Goal: Information Seeking & Learning: Check status

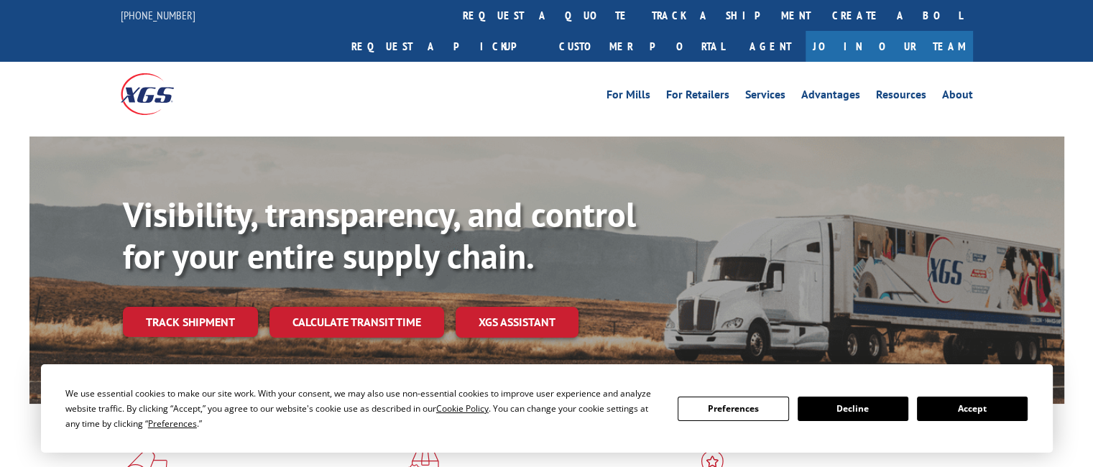
click at [641, 10] on link "track a shipment" at bounding box center [731, 15] width 180 height 31
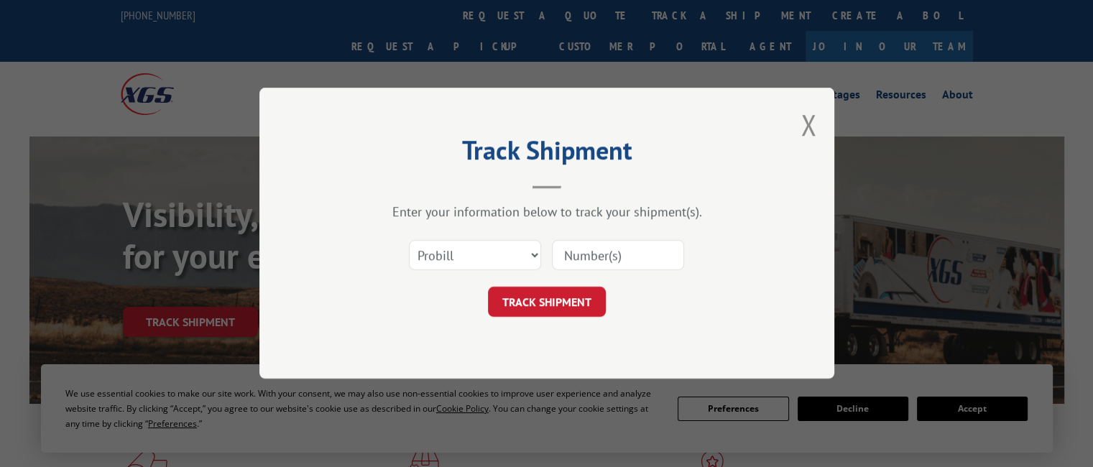
click at [594, 249] on input at bounding box center [618, 256] width 132 height 30
paste input "16571201"
type input "16571201"
click at [582, 305] on button "TRACK SHIPMENT" at bounding box center [547, 303] width 118 height 30
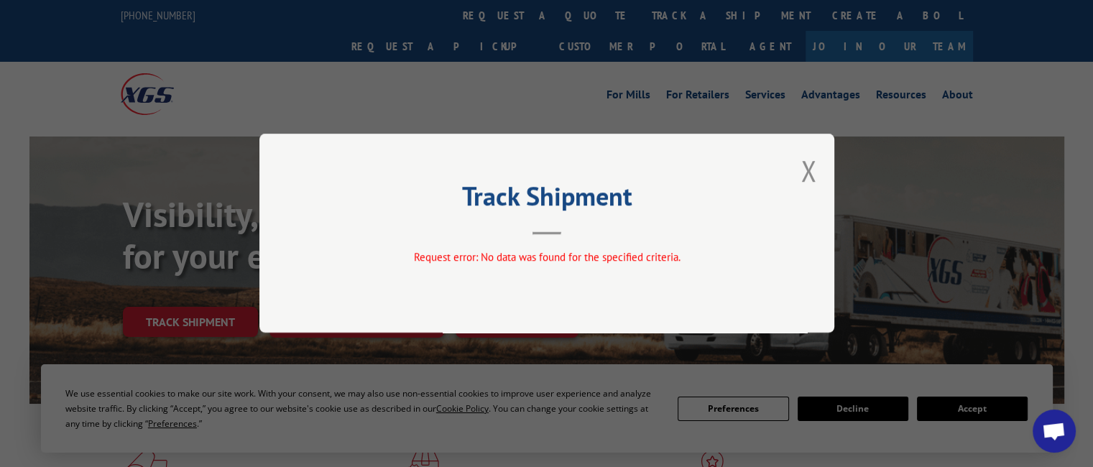
click at [822, 175] on div "Track Shipment Request error: No data was found for the specified criteria." at bounding box center [546, 233] width 575 height 199
click at [804, 173] on button "Close modal" at bounding box center [809, 171] width 16 height 38
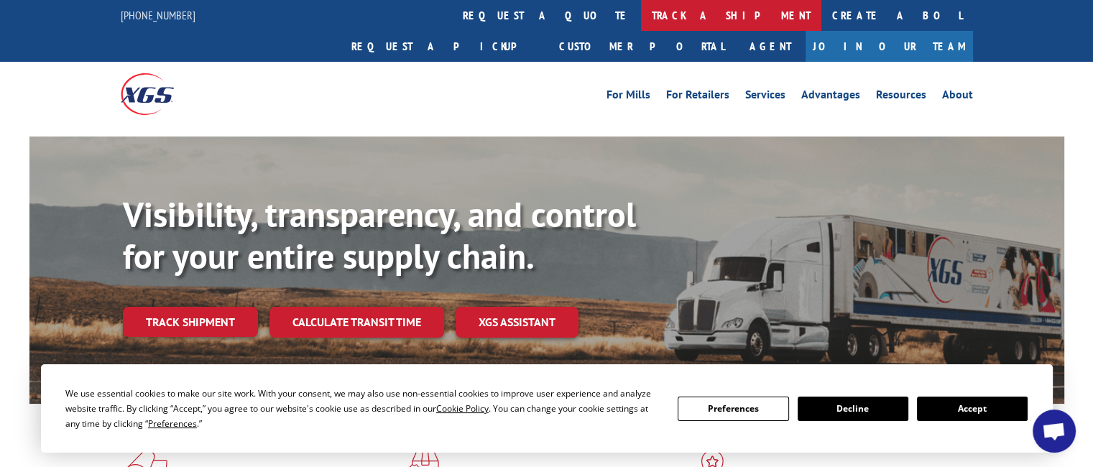
click at [641, 15] on link "track a shipment" at bounding box center [731, 15] width 180 height 31
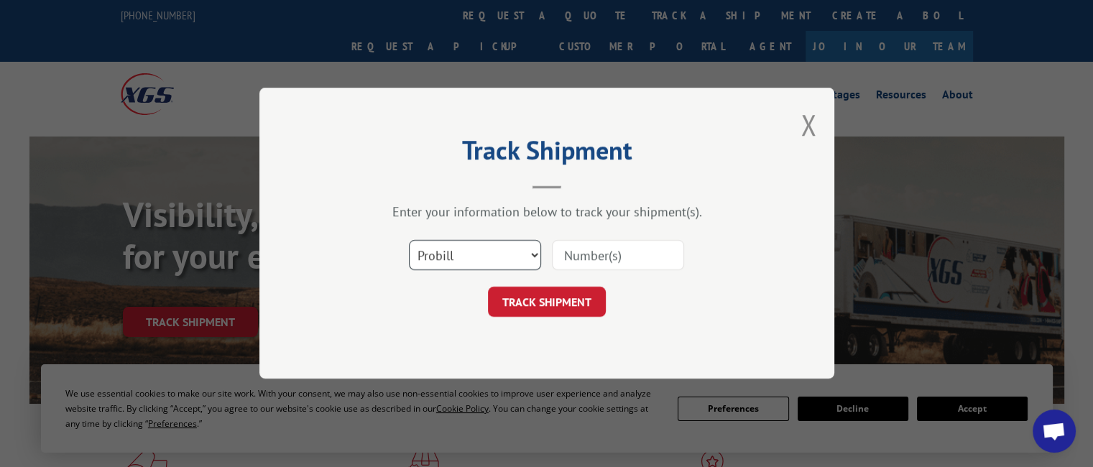
drag, startPoint x: 451, startPoint y: 252, endPoint x: 452, endPoint y: 260, distance: 7.9
click at [451, 252] on select "Select category... Probill BOL PO" at bounding box center [475, 256] width 132 height 30
select select "po"
click at [409, 241] on select "Select category... Probill BOL PO" at bounding box center [475, 256] width 132 height 30
click at [644, 239] on div at bounding box center [618, 255] width 132 height 33
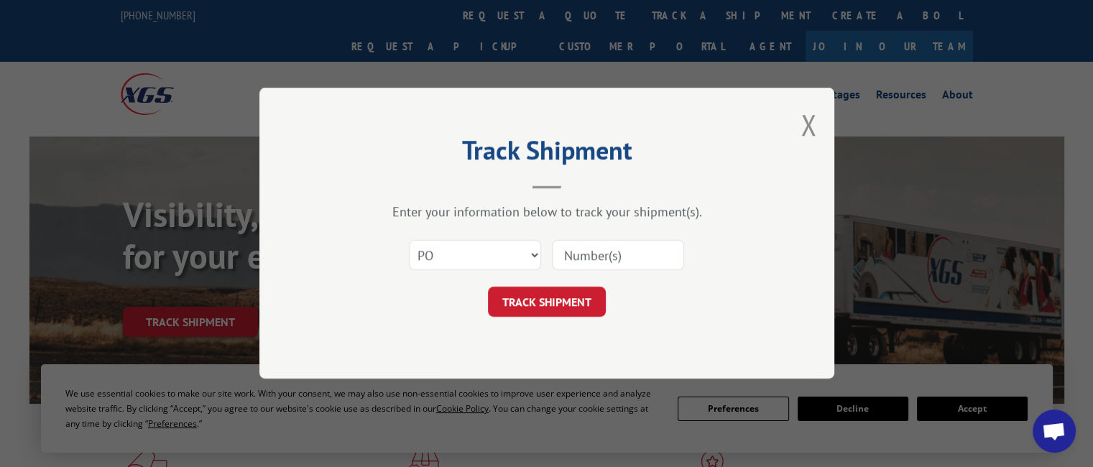
click at [645, 253] on input at bounding box center [618, 256] width 132 height 30
paste input "04520190"
type input "04520190"
click at [568, 305] on button "TRACK SHIPMENT" at bounding box center [547, 303] width 118 height 30
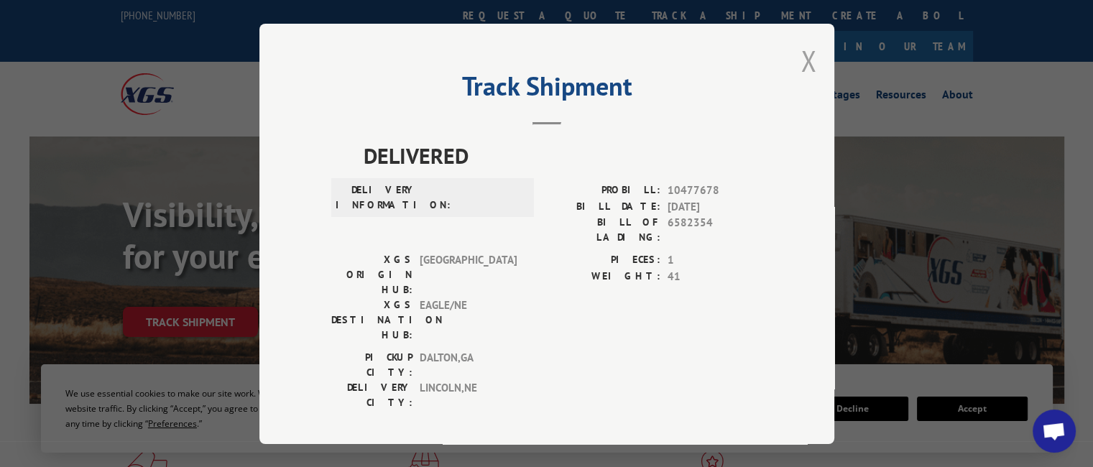
click at [801, 63] on button "Close modal" at bounding box center [809, 61] width 16 height 38
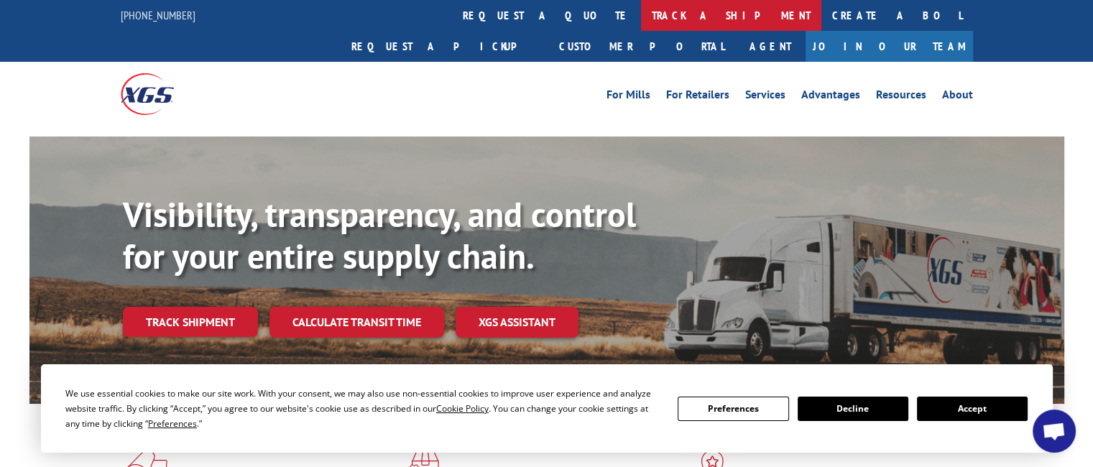
click at [641, 25] on link "track a shipment" at bounding box center [731, 15] width 180 height 31
